Goal: Task Accomplishment & Management: Use online tool/utility

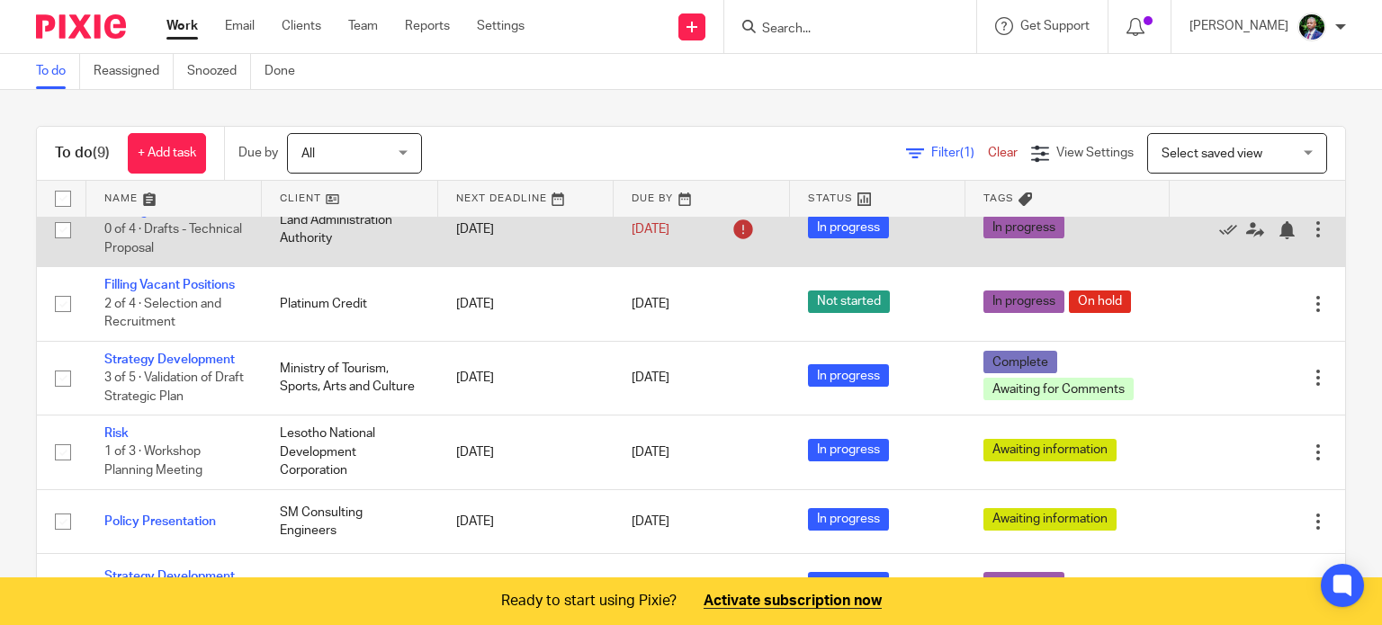
scroll to position [193, 0]
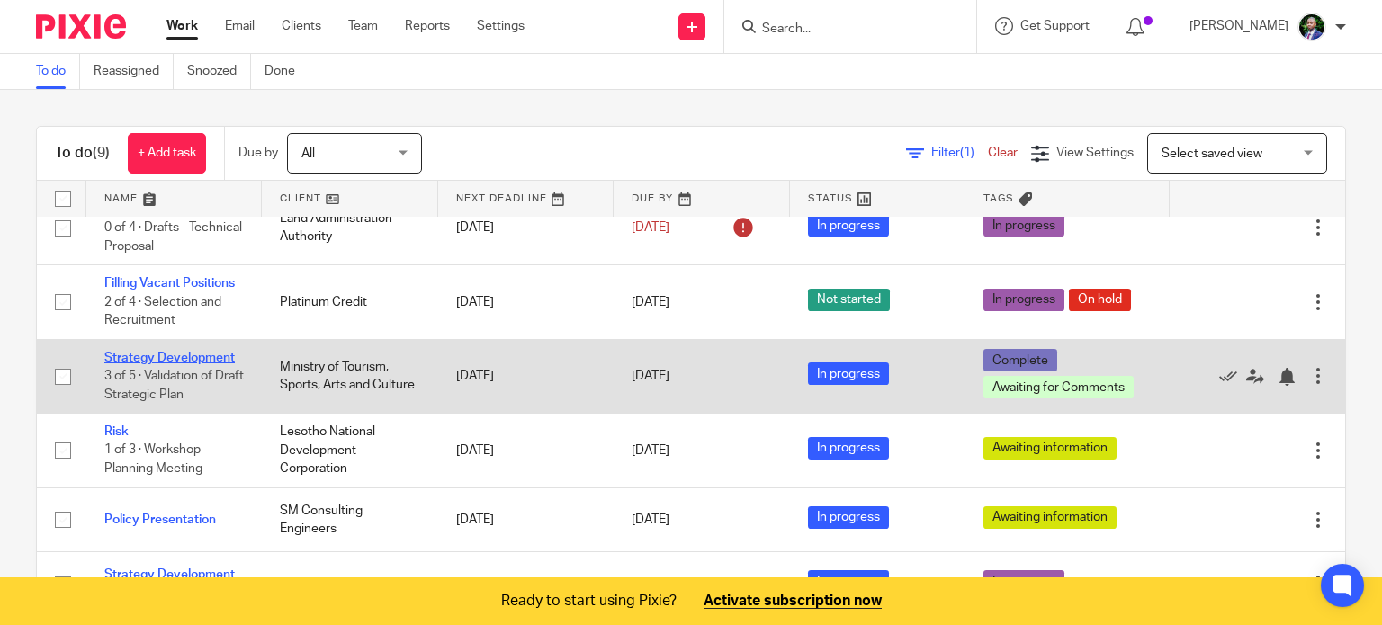
click at [162, 363] on link "Strategy Development" at bounding box center [169, 358] width 130 height 13
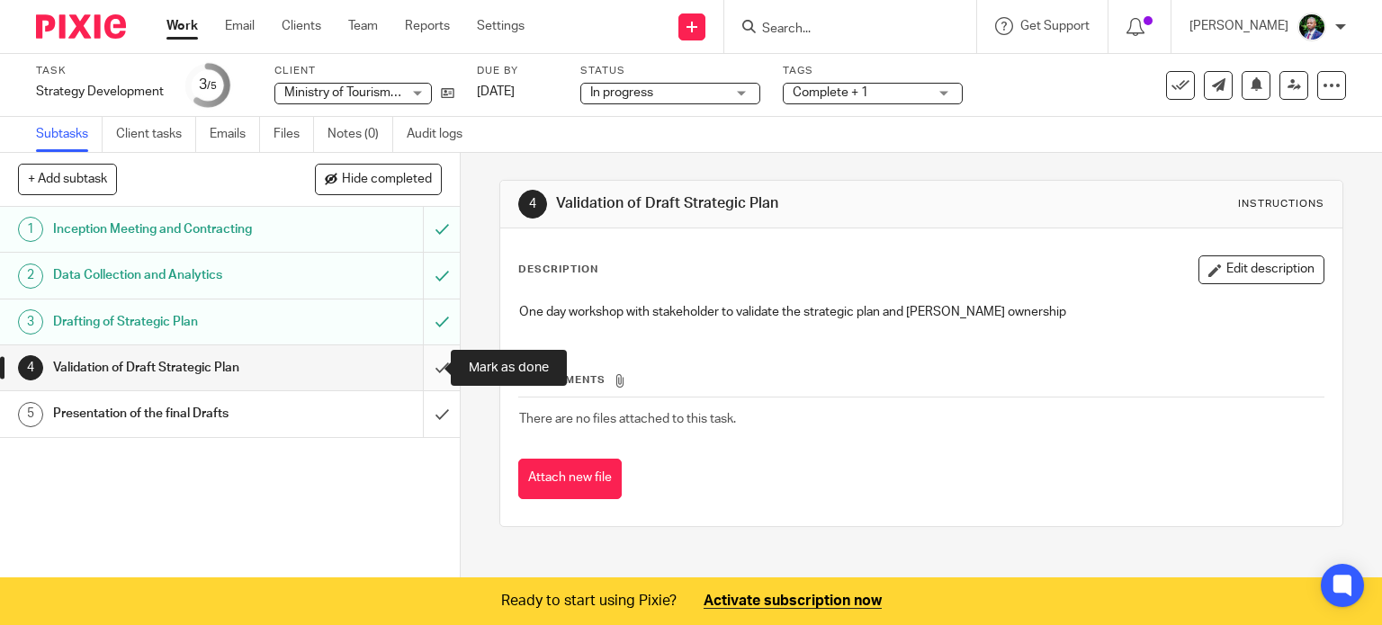
click at [436, 371] on input "submit" at bounding box center [230, 368] width 460 height 45
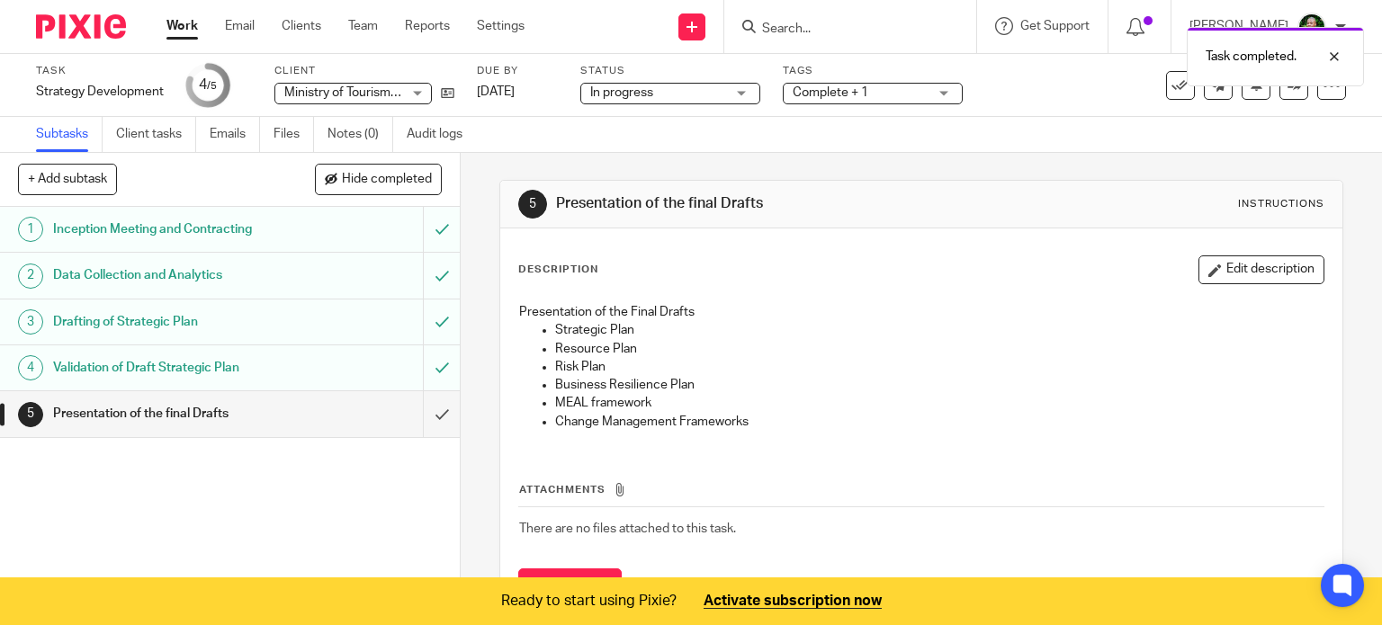
click at [429, 417] on input "submit" at bounding box center [230, 413] width 460 height 45
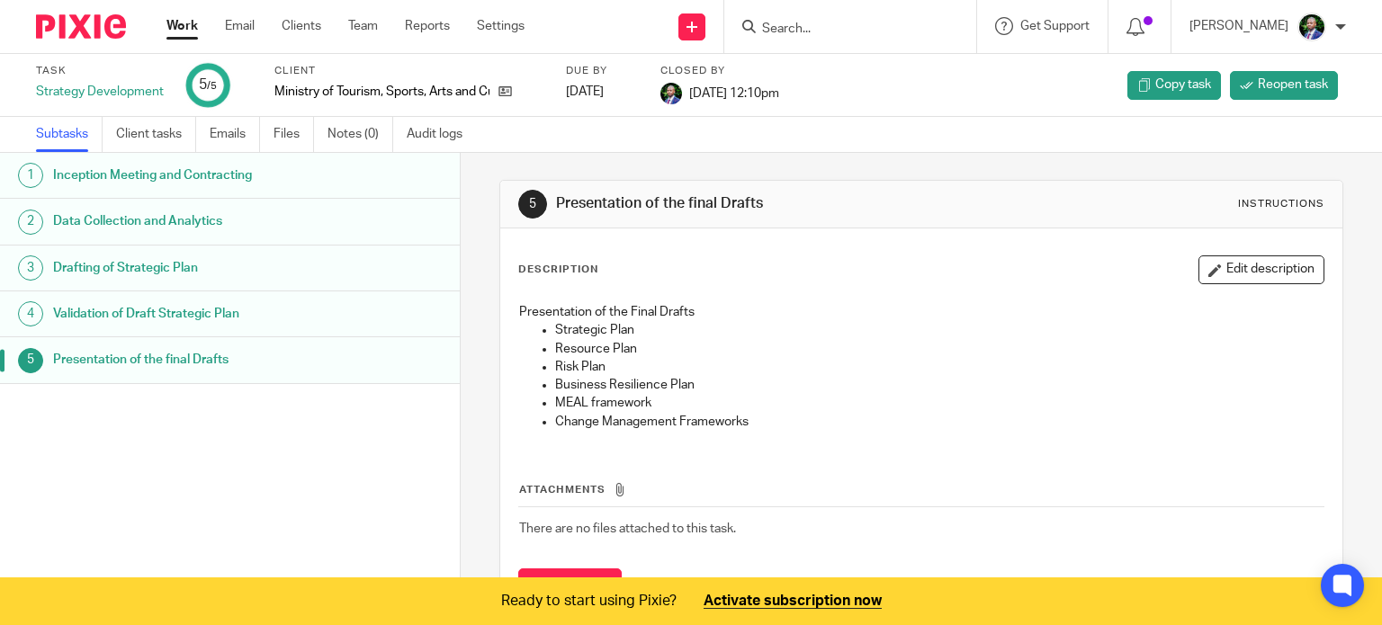
click at [183, 31] on link "Work" at bounding box center [181, 26] width 31 height 18
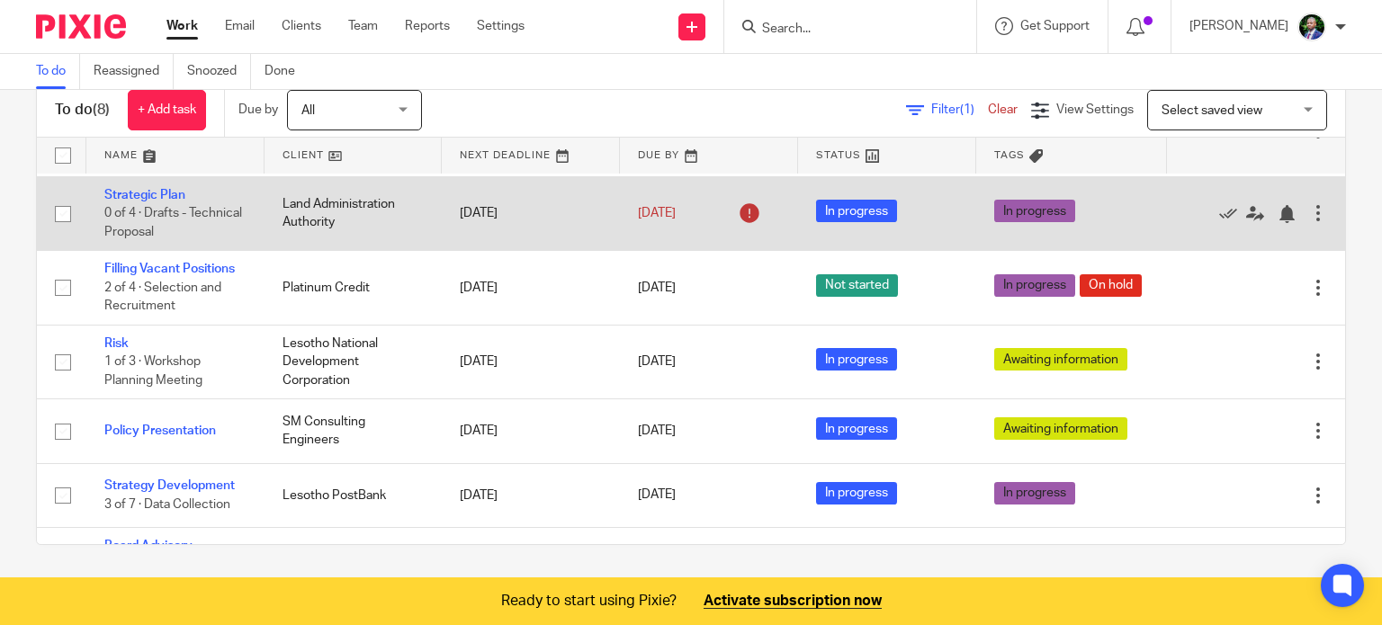
scroll to position [165, 0]
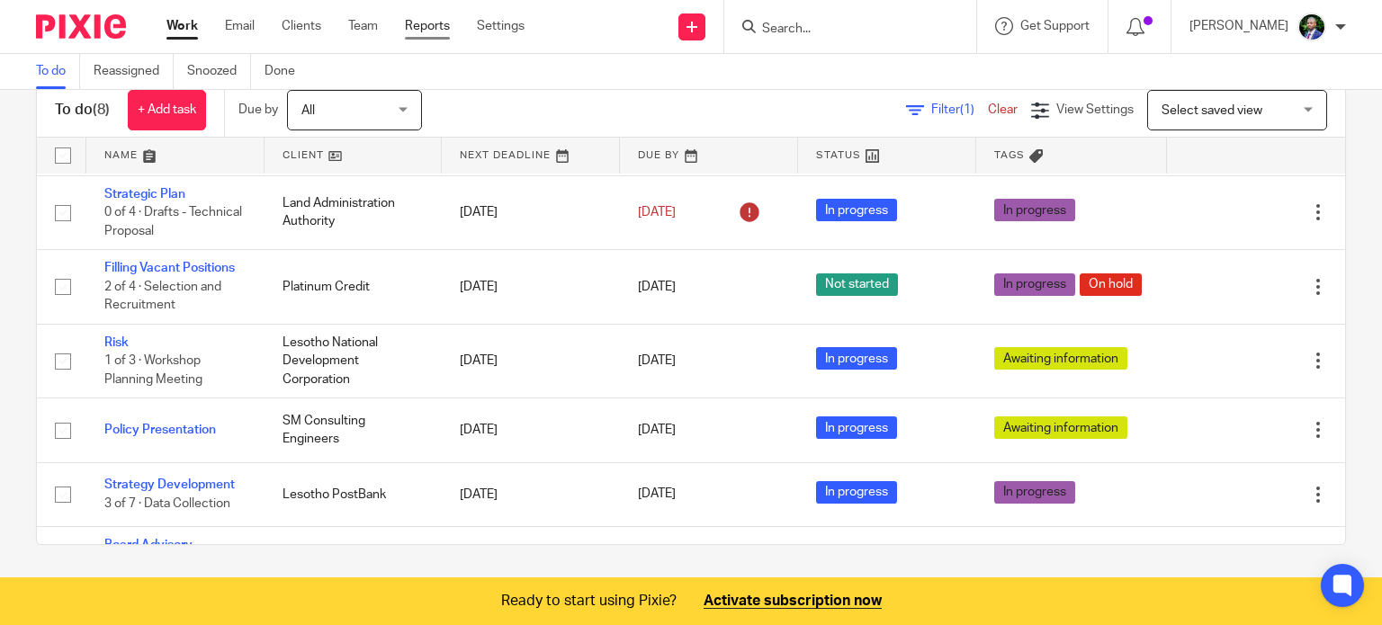
click at [430, 24] on link "Reports" at bounding box center [427, 26] width 45 height 18
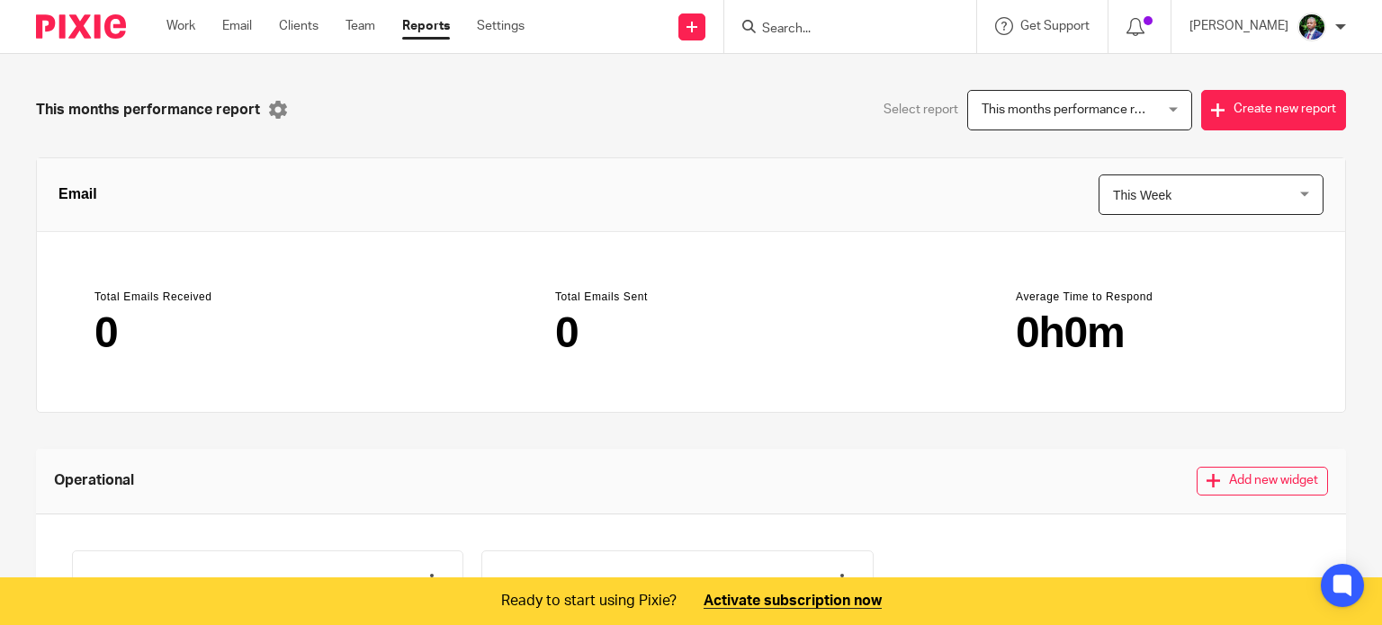
click at [1109, 23] on div at bounding box center [1140, 26] width 63 height 53
click at [1127, 23] on icon at bounding box center [1136, 27] width 18 height 18
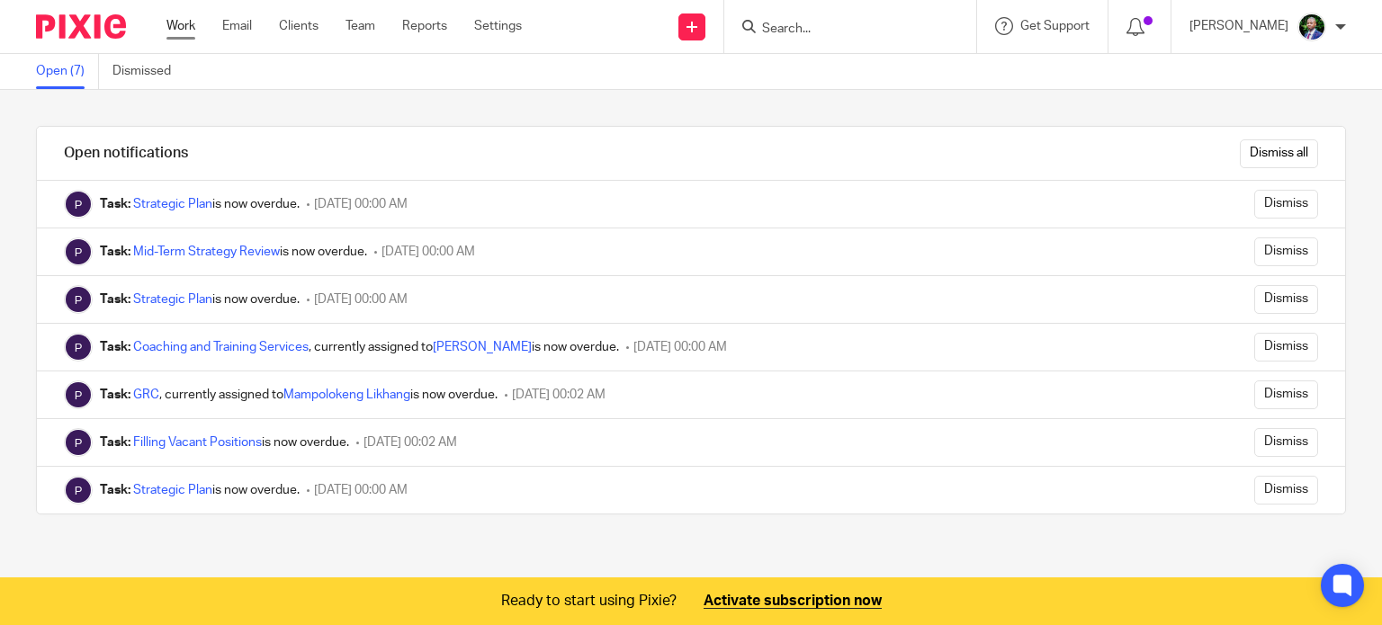
click at [176, 31] on link "Work" at bounding box center [180, 26] width 29 height 18
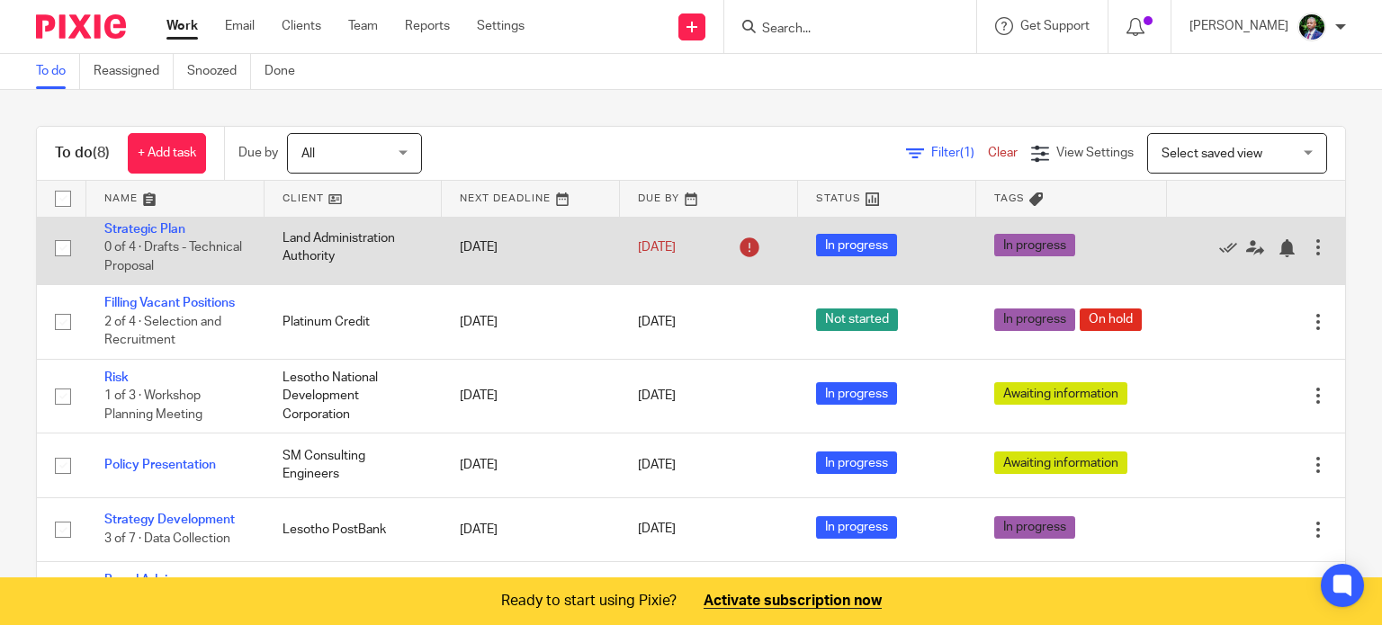
scroll to position [224, 0]
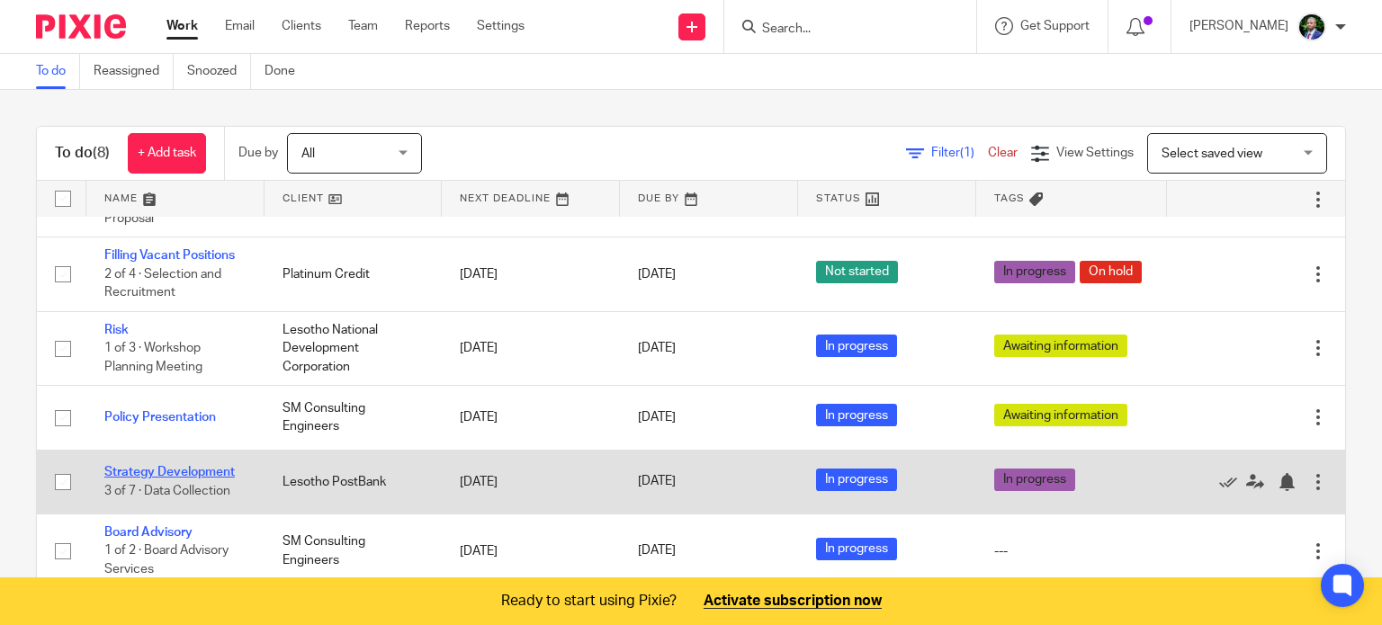
click at [196, 472] on link "Strategy Development" at bounding box center [169, 472] width 130 height 13
